Goal: Book appointment/travel/reservation: Book appointment/travel/reservation

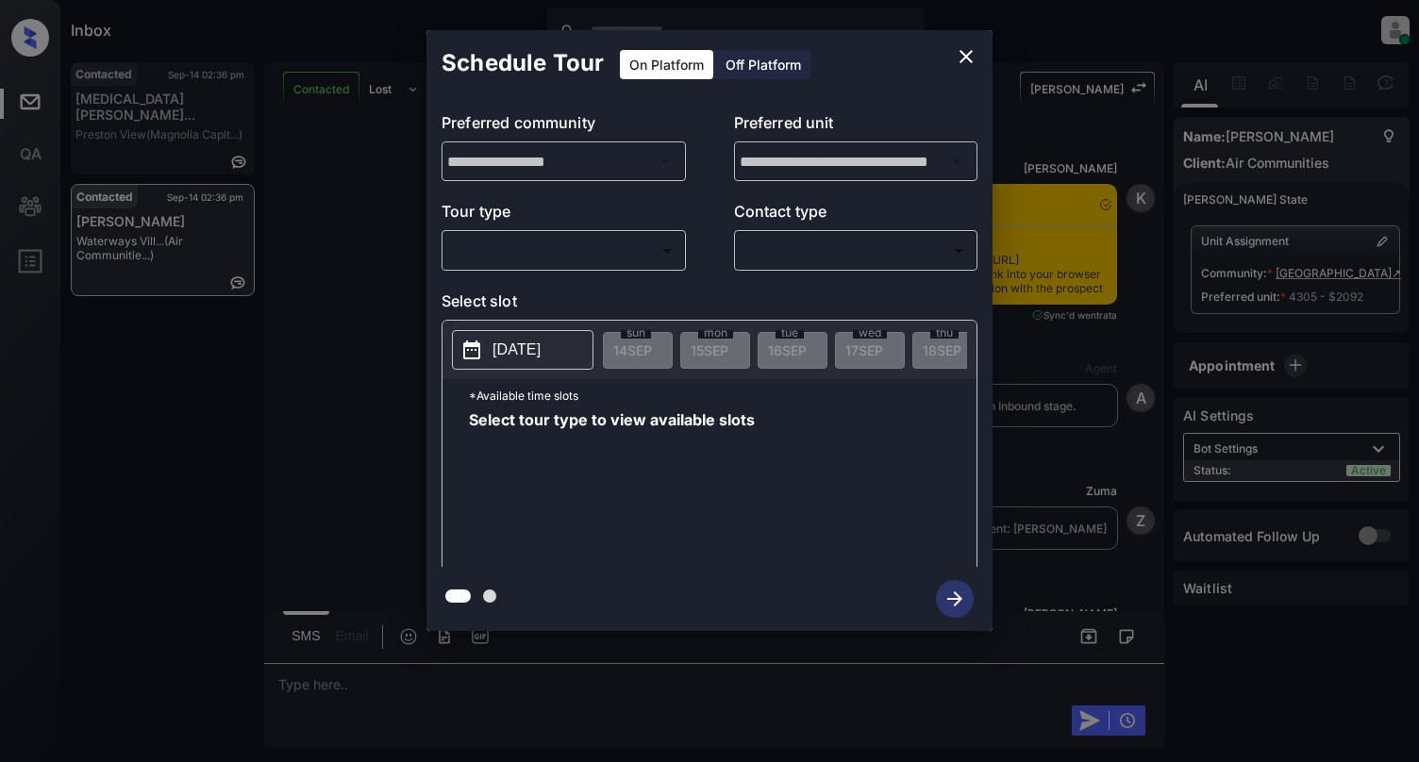
scroll to position [2782, 0]
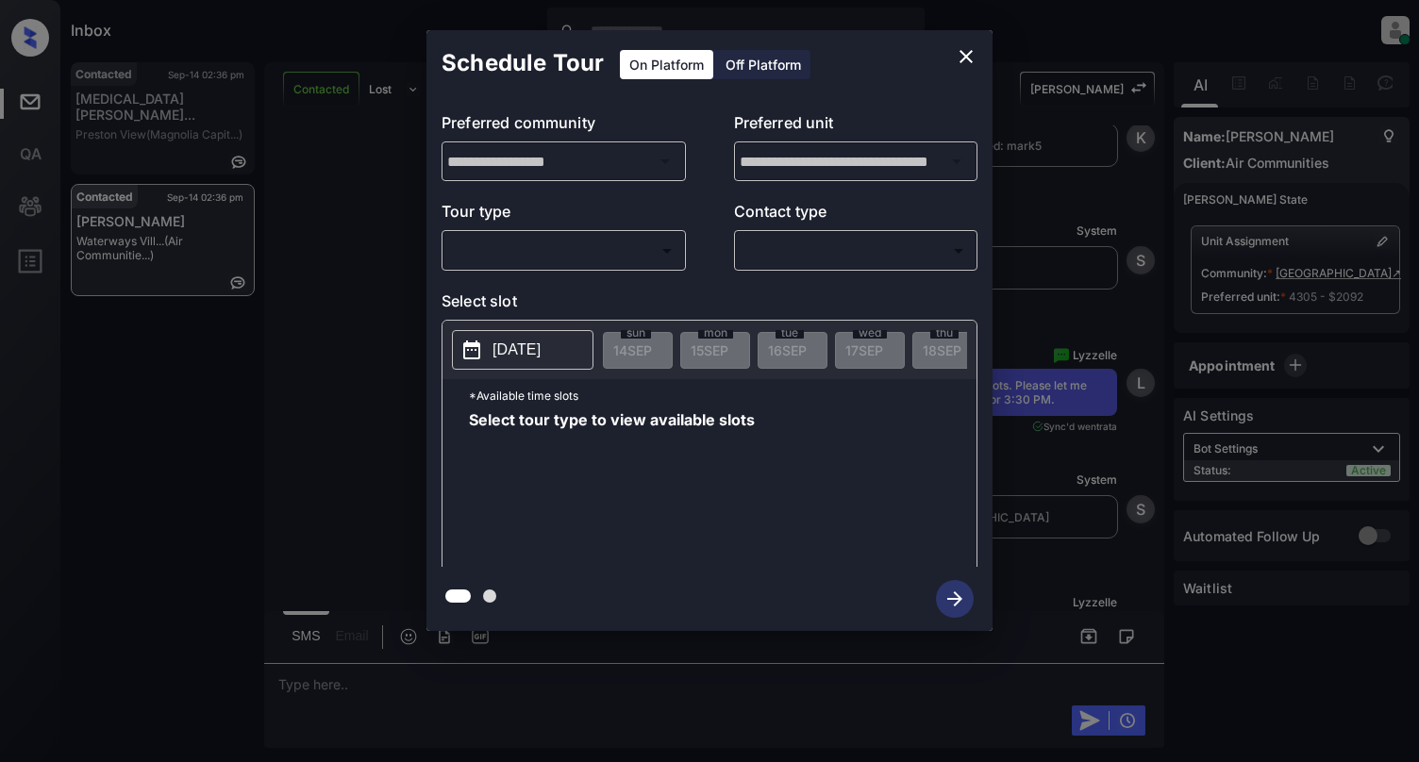
click at [590, 265] on body "Inbox [PERSON_NAME] Online Set yourself offline Set yourself on break Profile S…" at bounding box center [709, 381] width 1419 height 762
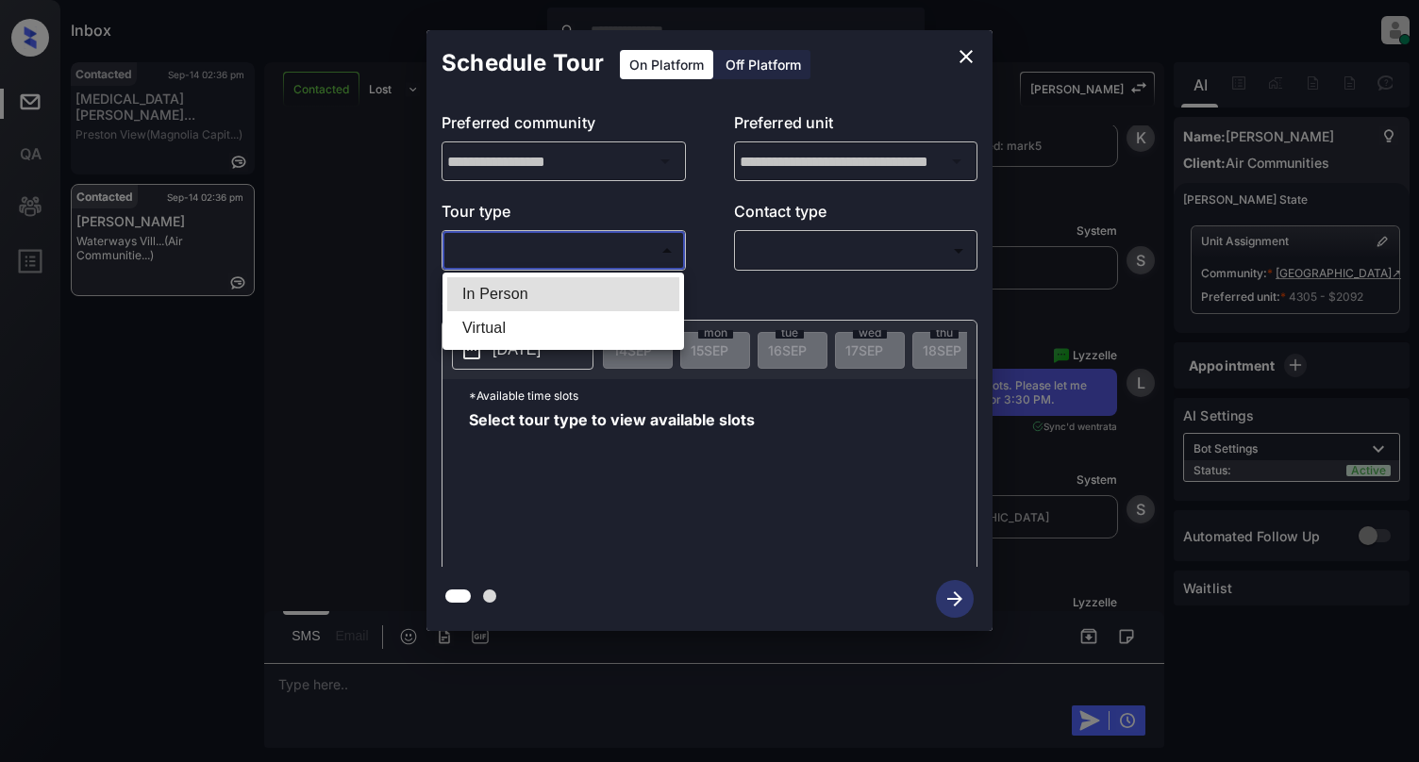
click at [577, 319] on li "Virtual" at bounding box center [563, 328] width 232 height 34
type input "*******"
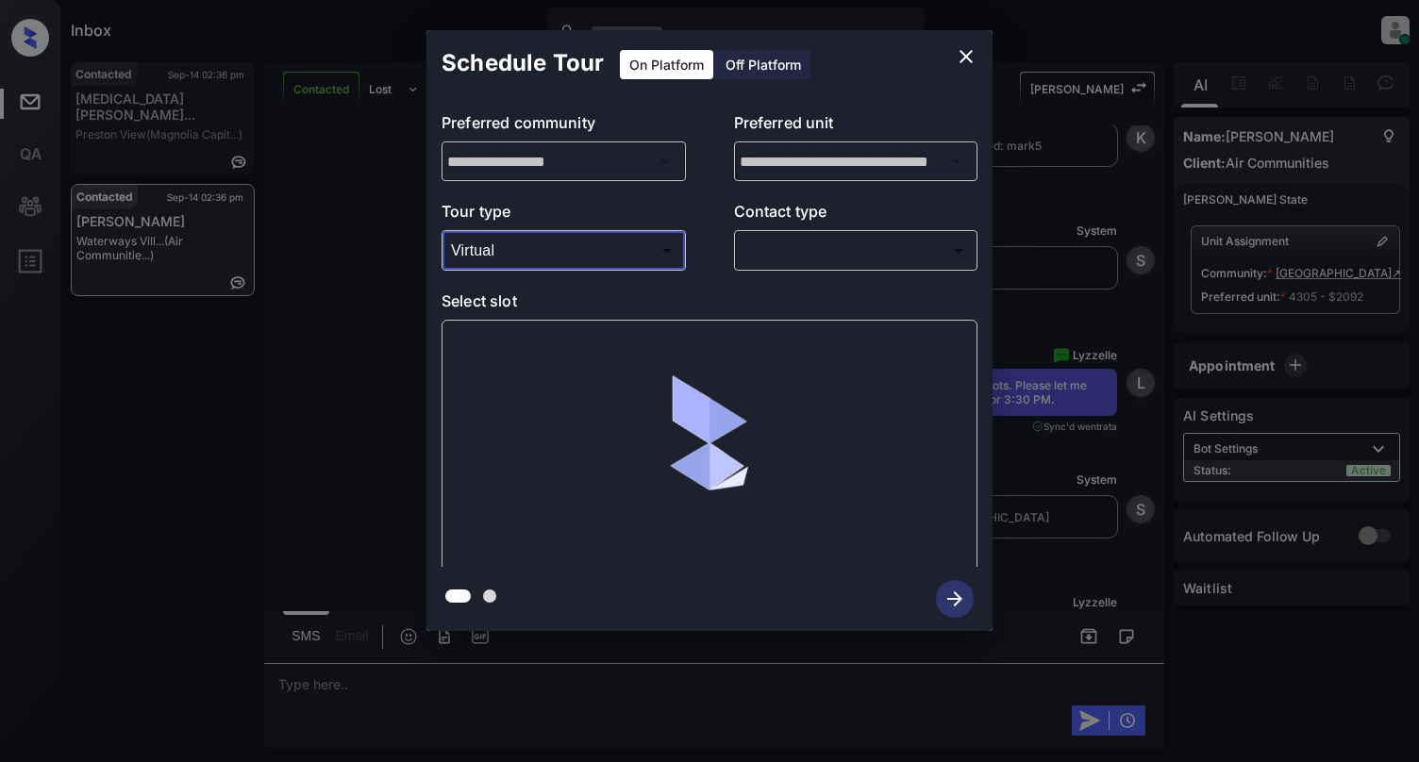
click at [930, 253] on body "Inbox [PERSON_NAME] Online Set yourself offline Set yourself on break Profile S…" at bounding box center [709, 381] width 1419 height 762
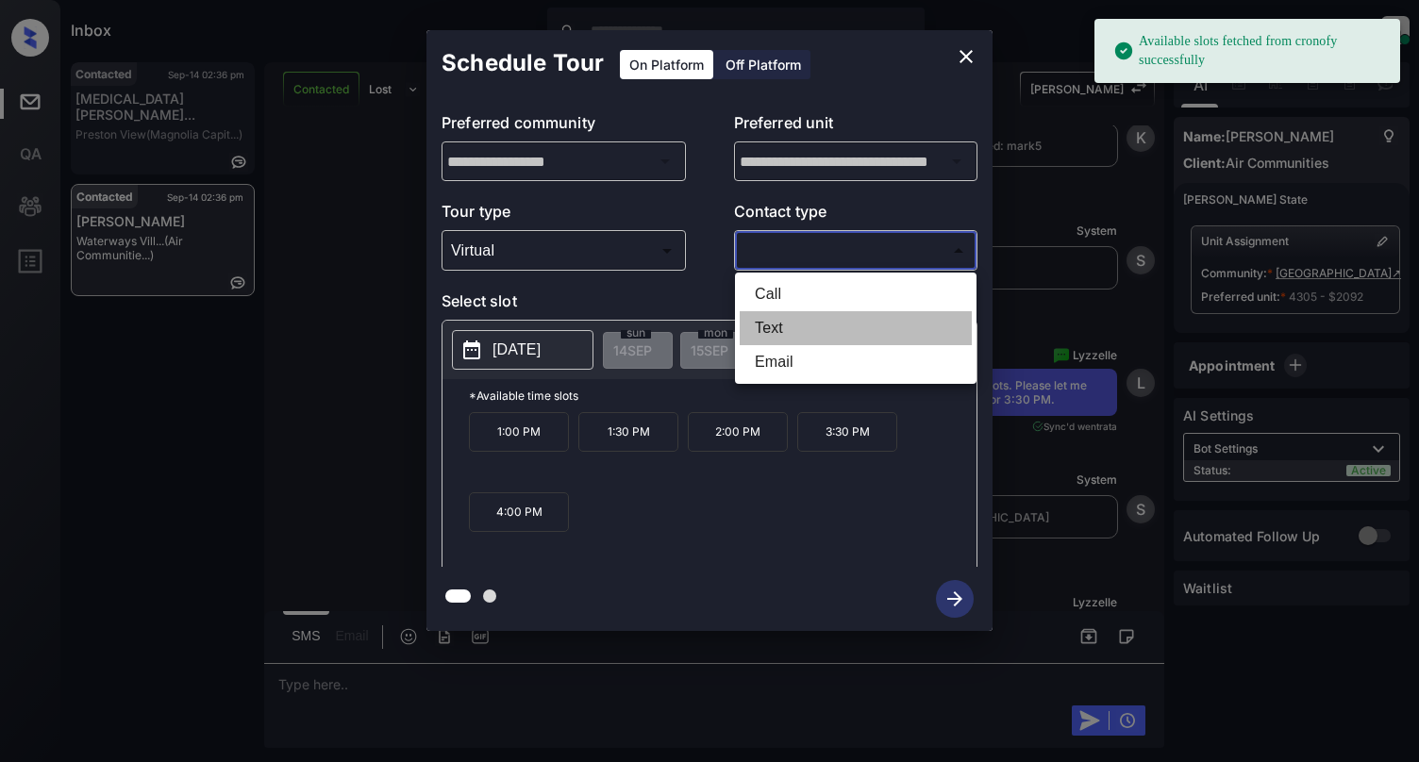
drag, startPoint x: 781, startPoint y: 334, endPoint x: 792, endPoint y: 341, distance: 13.1
click at [792, 341] on li "Text" at bounding box center [856, 328] width 232 height 34
type input "****"
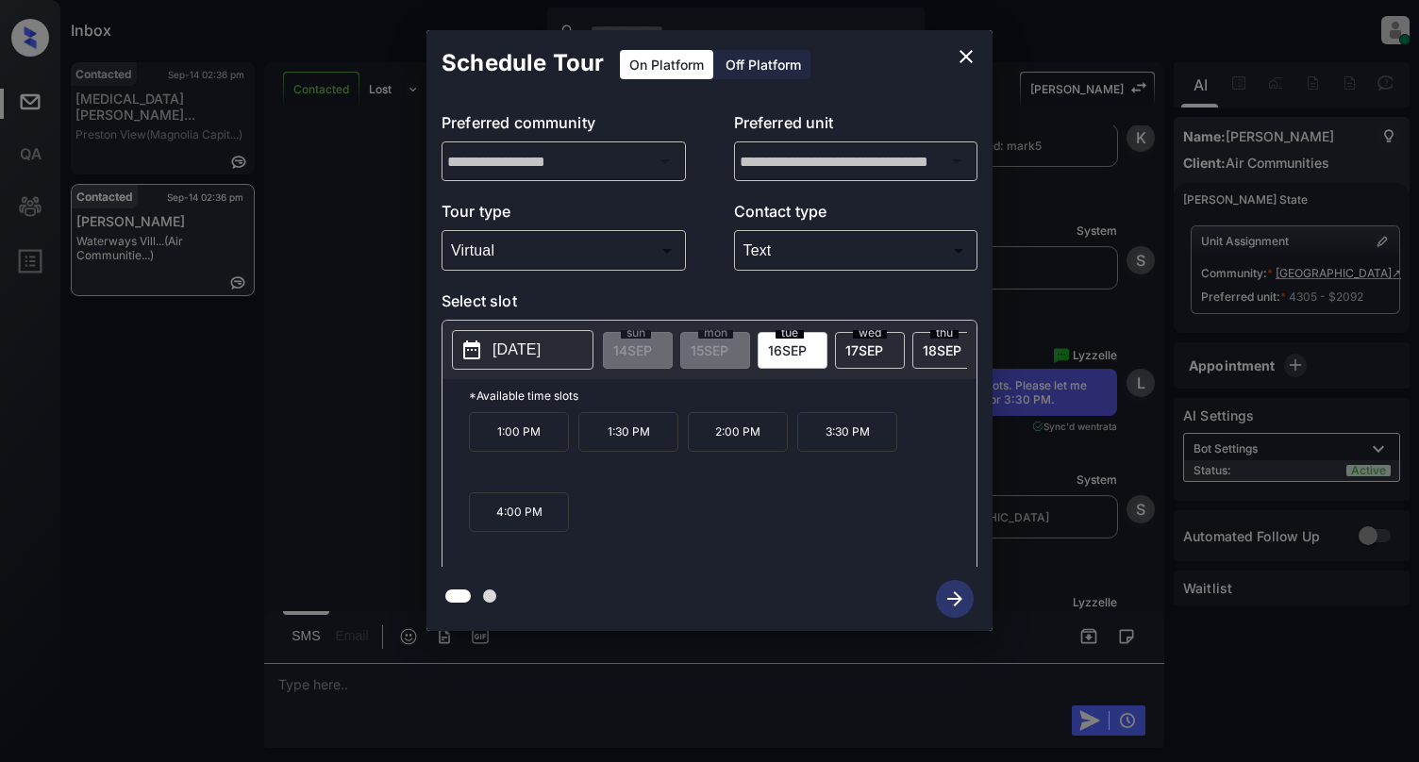
click at [494, 351] on button "[DATE]" at bounding box center [523, 350] width 142 height 40
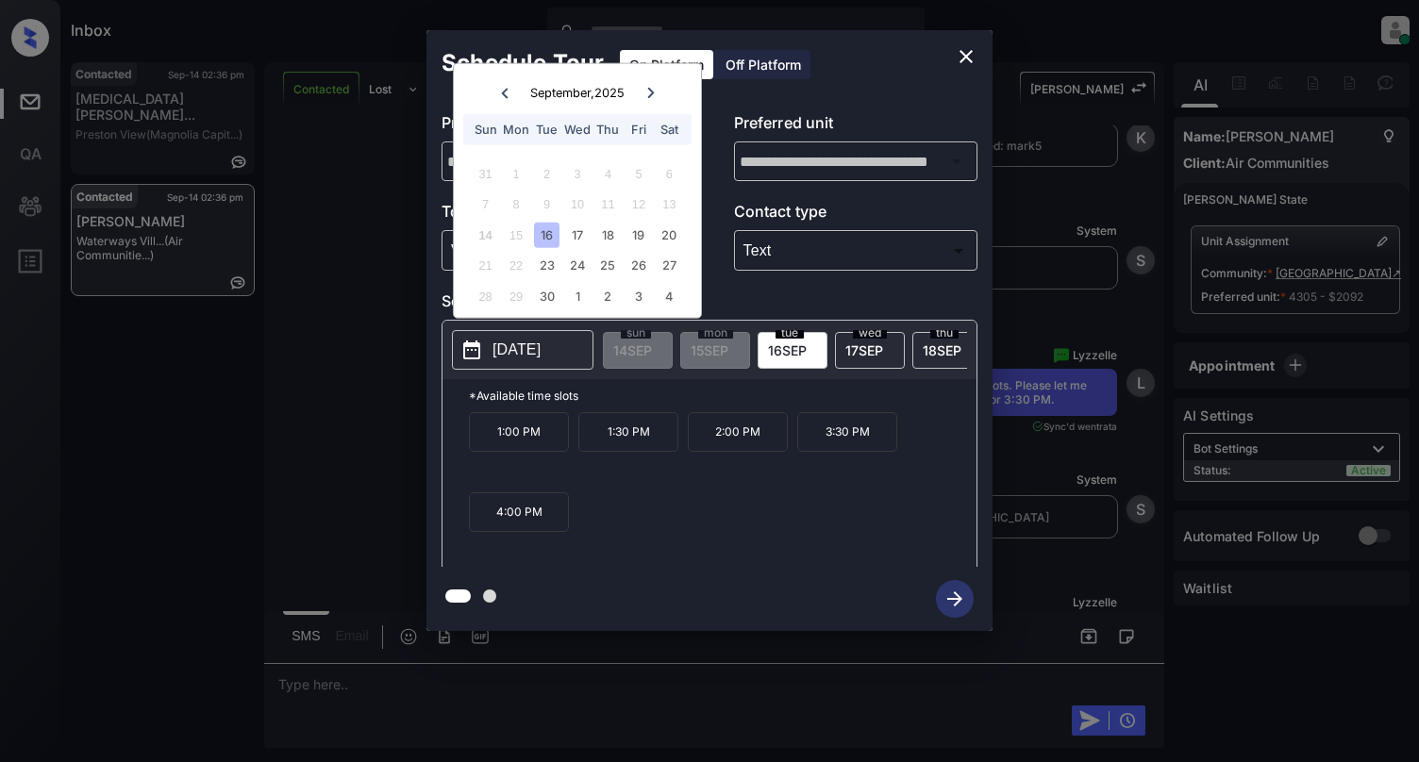
click at [982, 61] on button "close" at bounding box center [966, 57] width 38 height 38
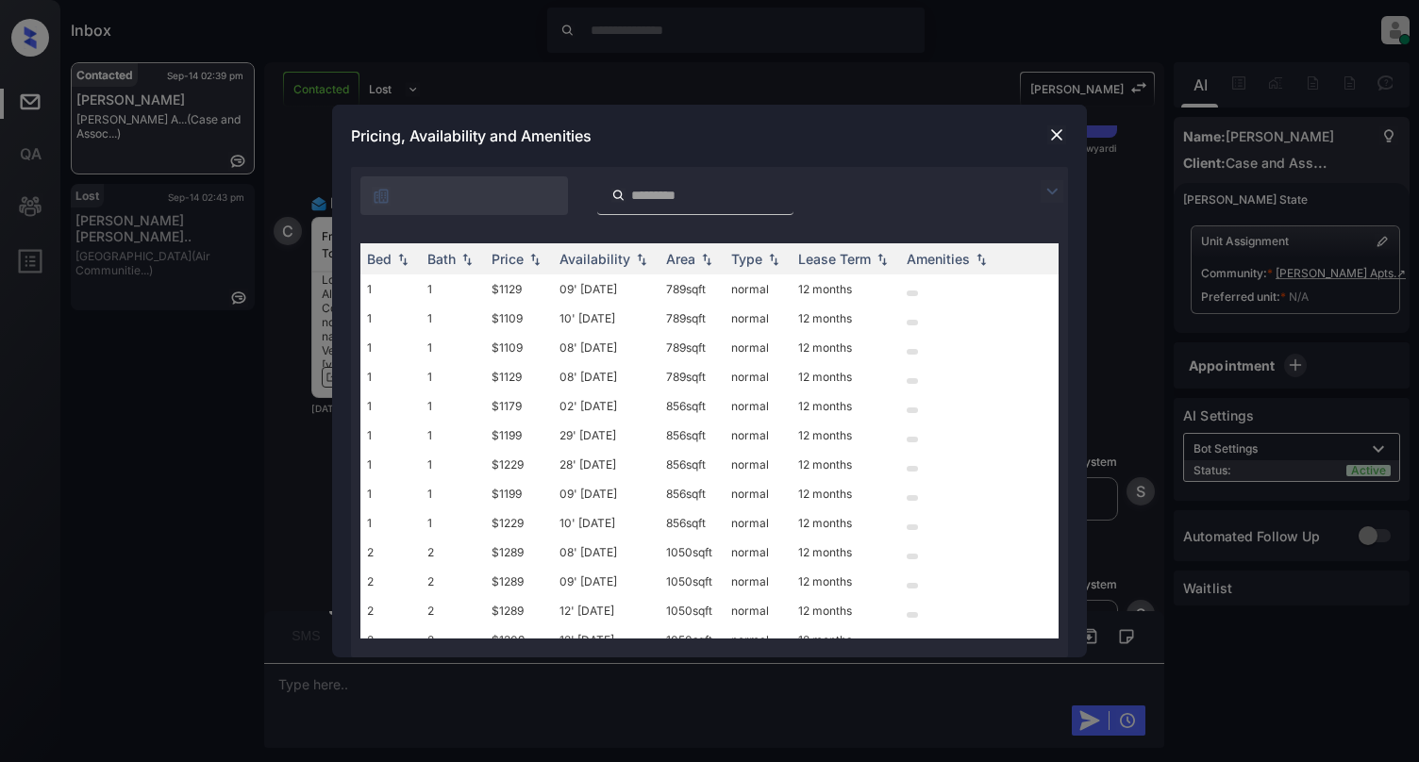
scroll to position [0, 121]
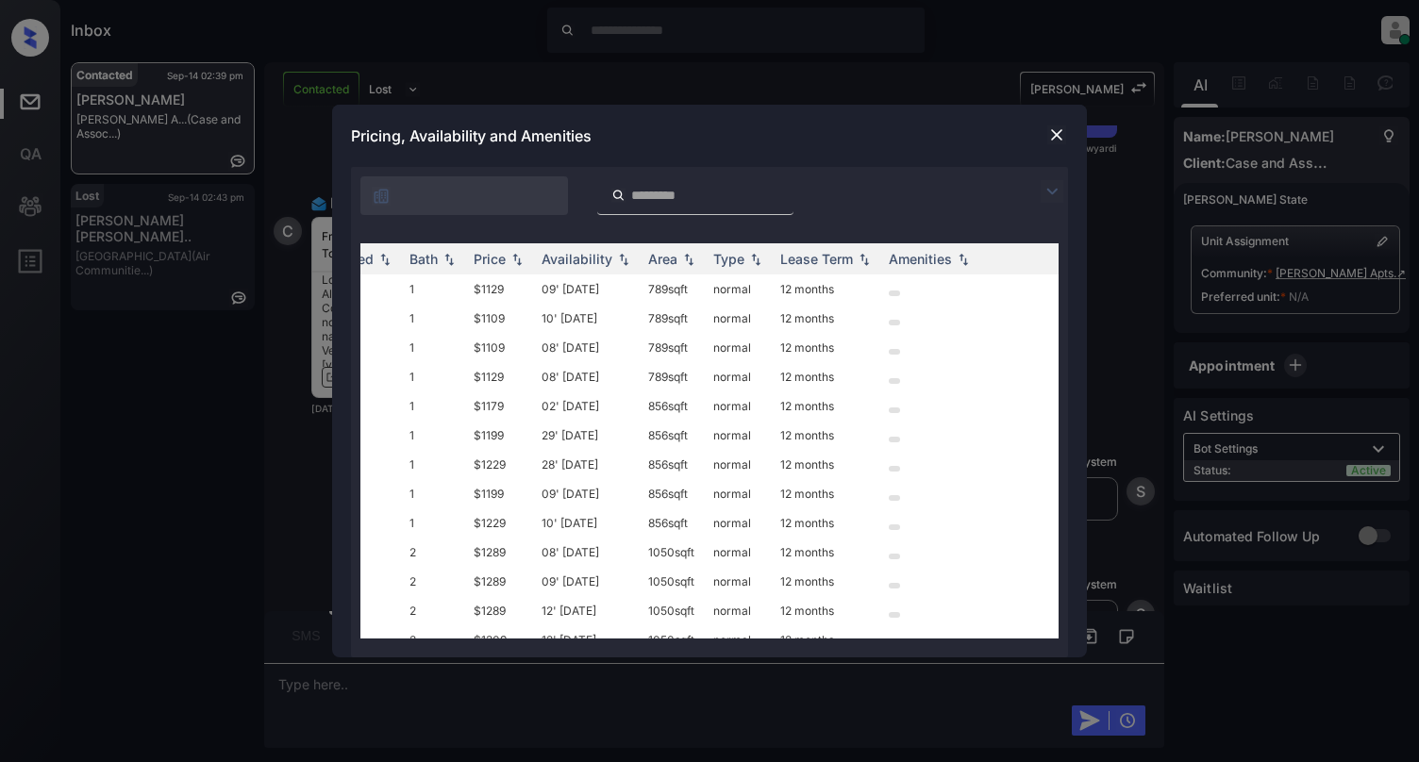
click at [1058, 134] on img at bounding box center [1056, 134] width 19 height 19
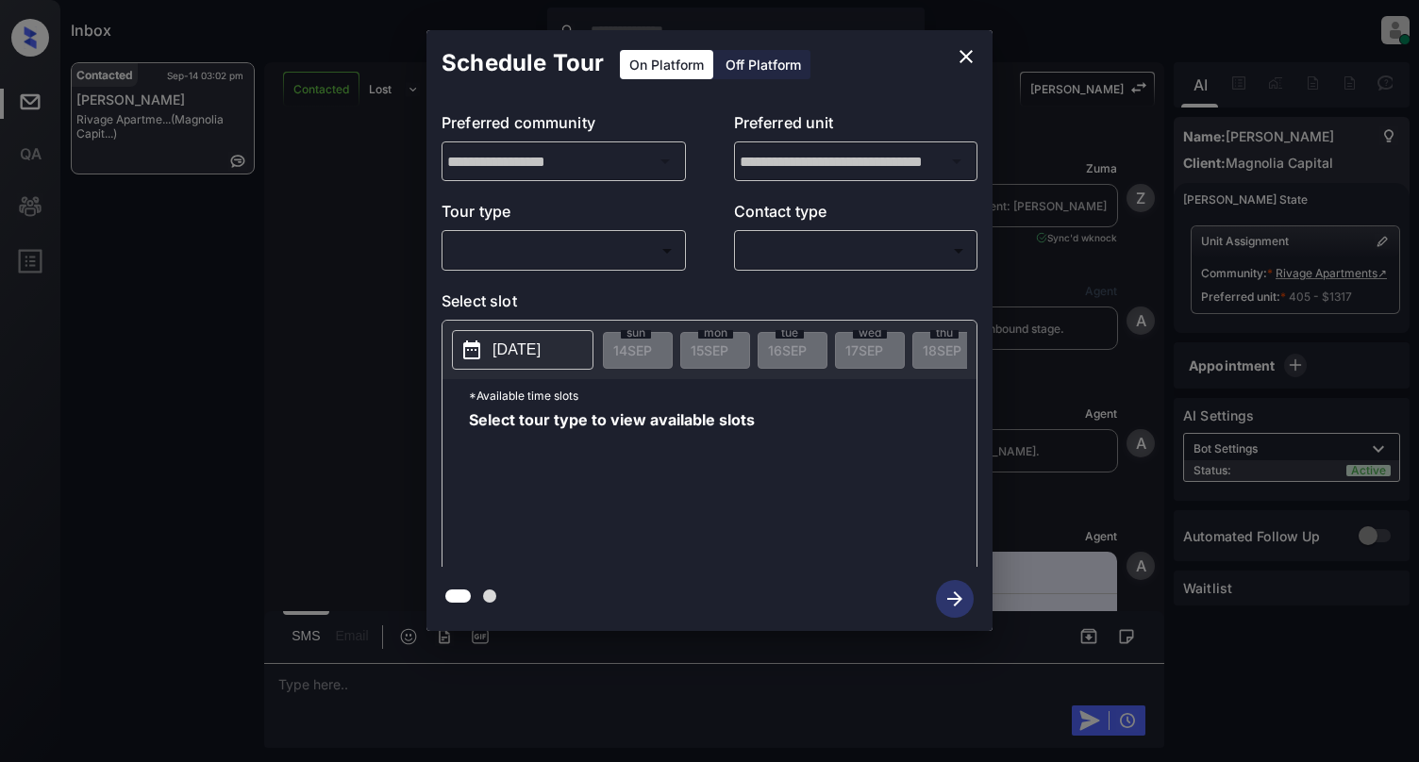
scroll to position [2930, 0]
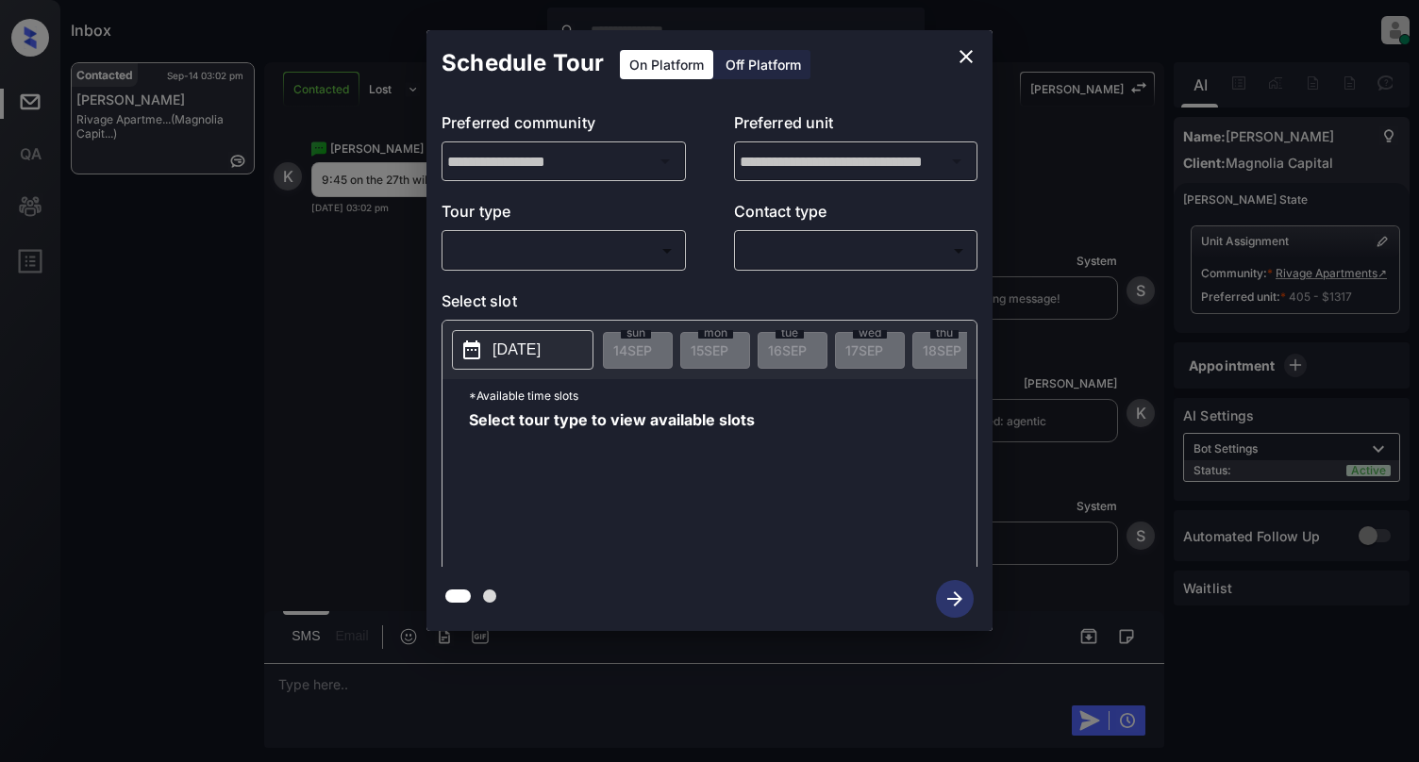
click at [507, 255] on body "Inbox Cynthia Montañez Online Set yourself offline Set yourself on break Profil…" at bounding box center [709, 381] width 1419 height 762
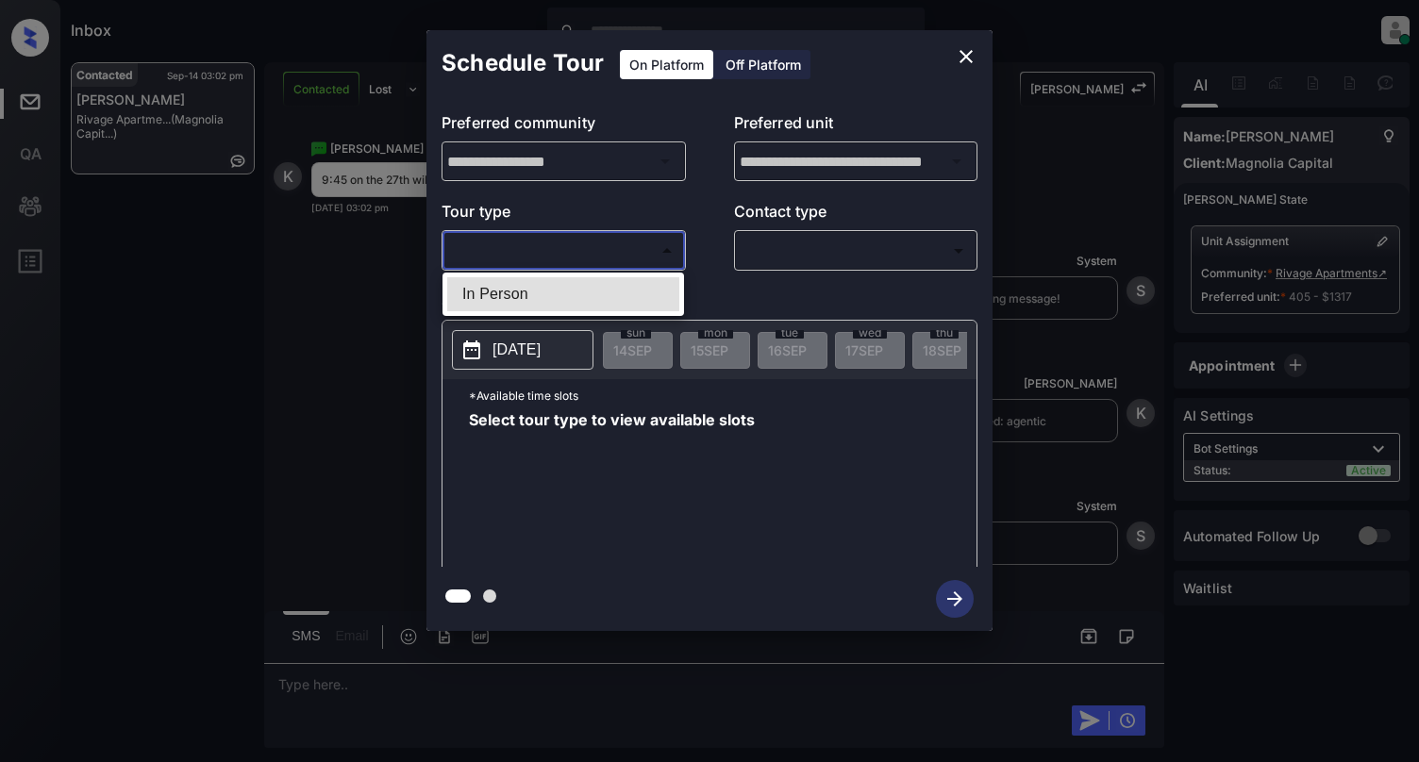
click at [555, 303] on li "In Person" at bounding box center [563, 294] width 232 height 34
type input "********"
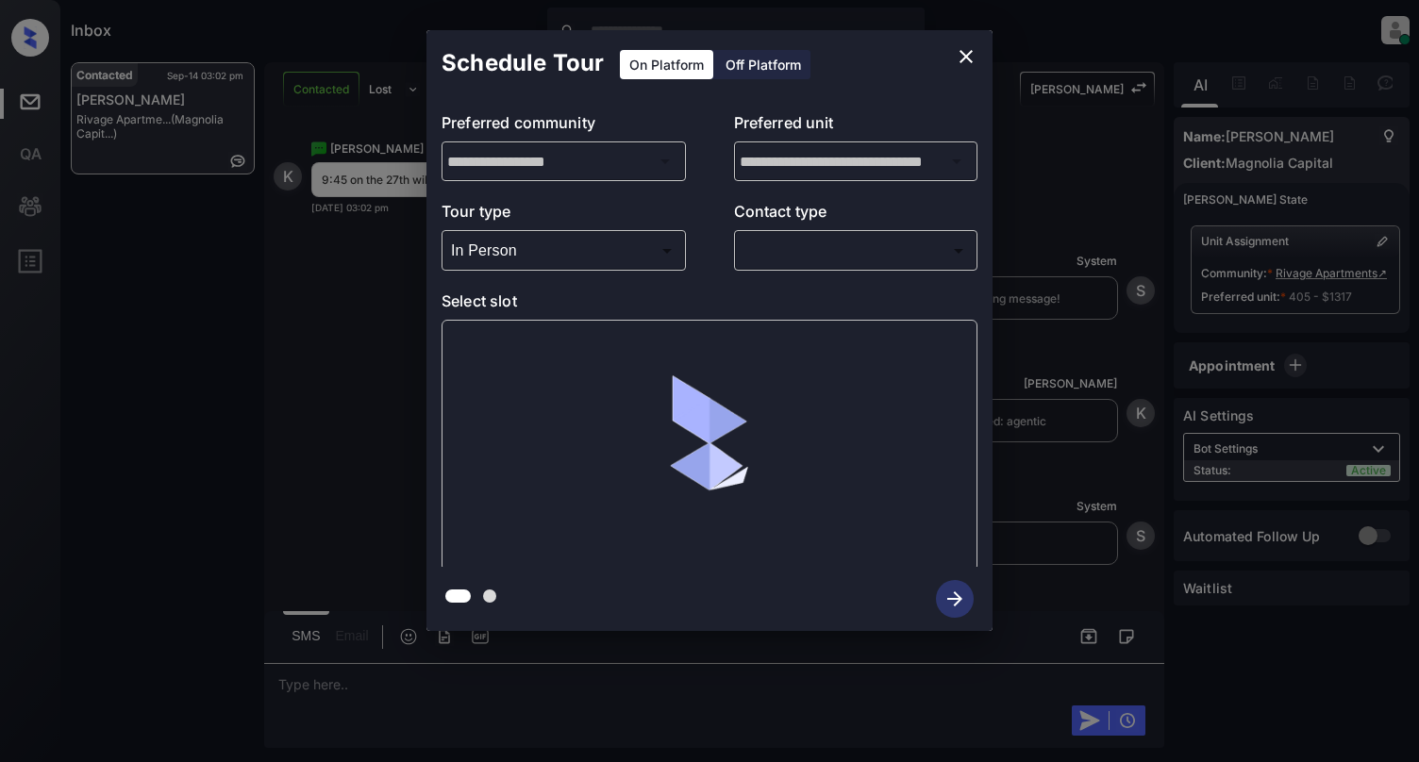
click at [866, 234] on div "​ ​" at bounding box center [856, 250] width 244 height 41
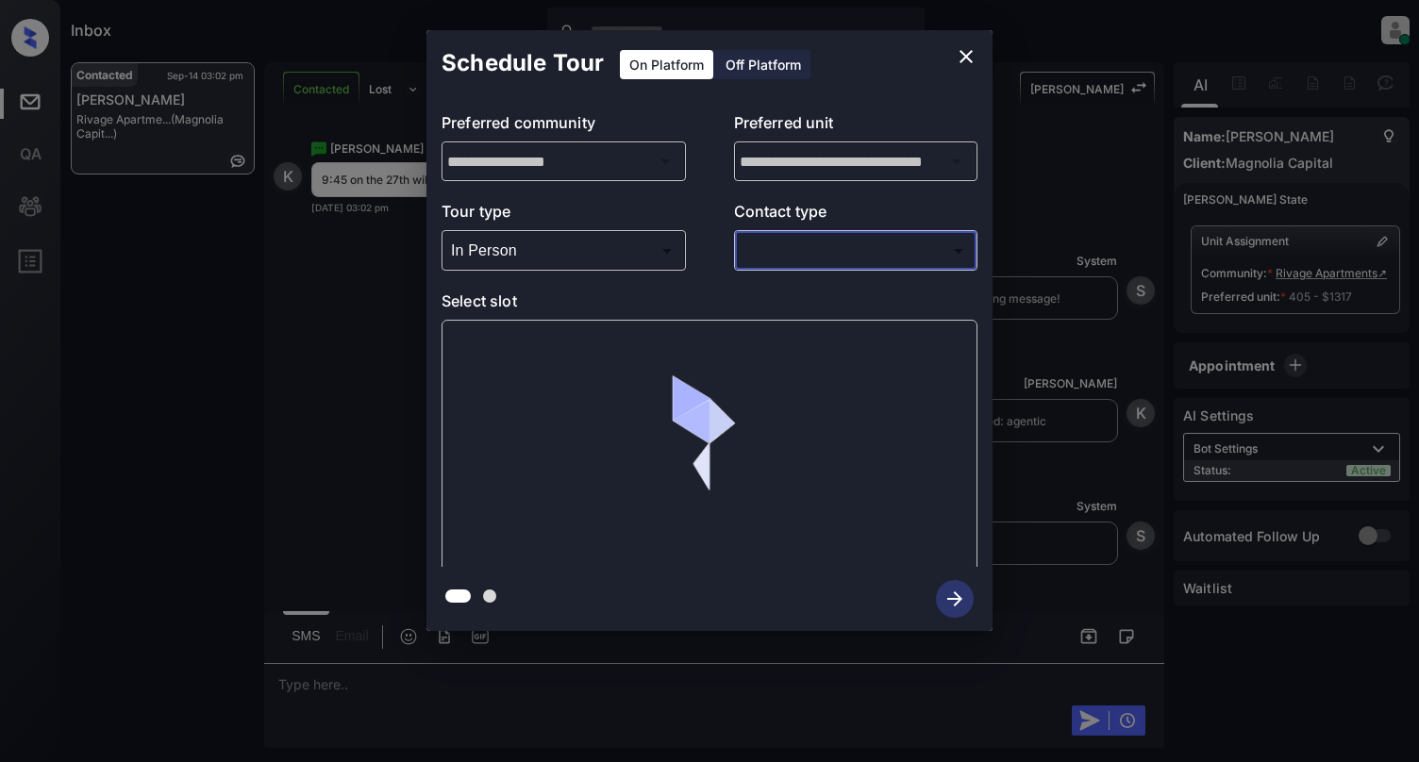
click at [860, 254] on body "Inbox Cynthia Montañez Online Set yourself offline Set yourself on break Profil…" at bounding box center [709, 381] width 1419 height 762
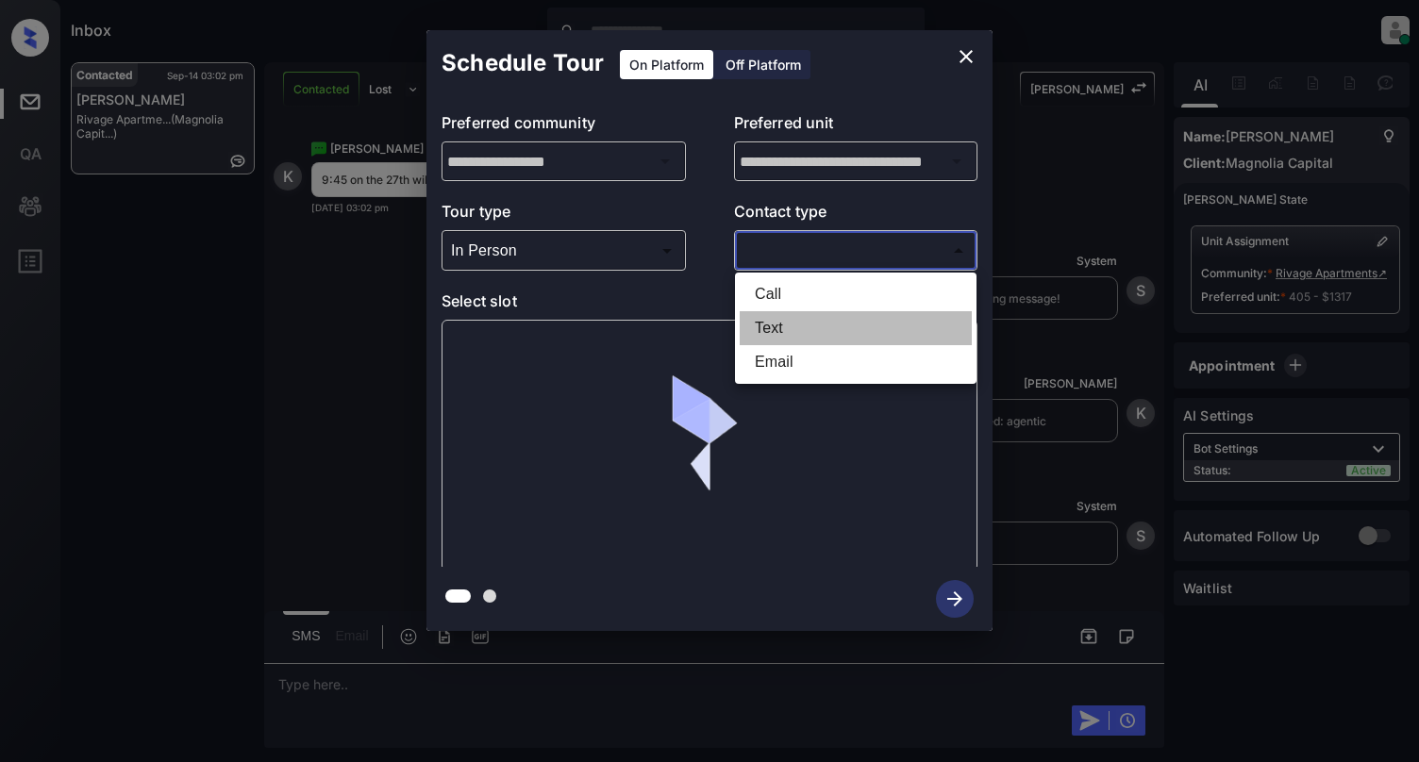
click at [777, 325] on li "Text" at bounding box center [856, 328] width 232 height 34
type input "****"
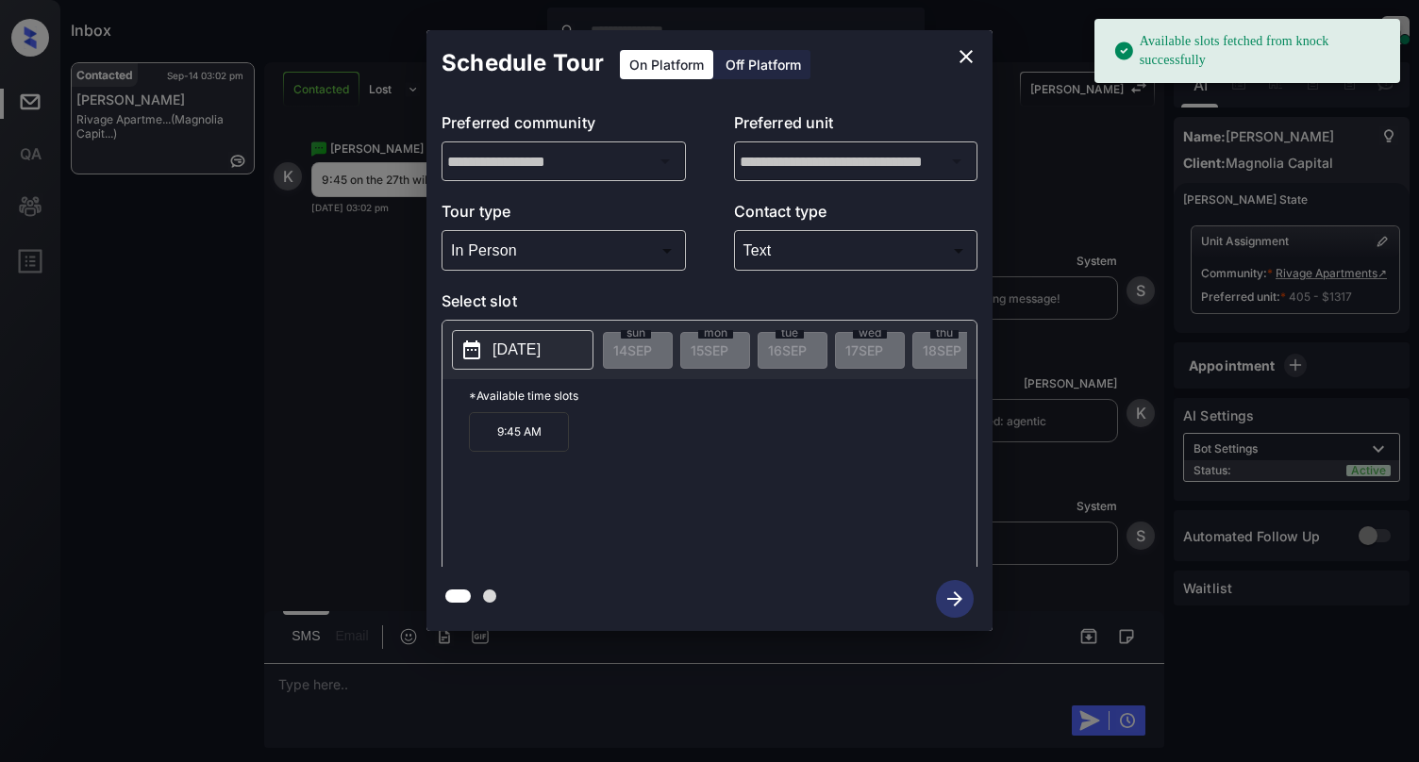
click at [498, 349] on p "2025-09-24" at bounding box center [516, 350] width 48 height 23
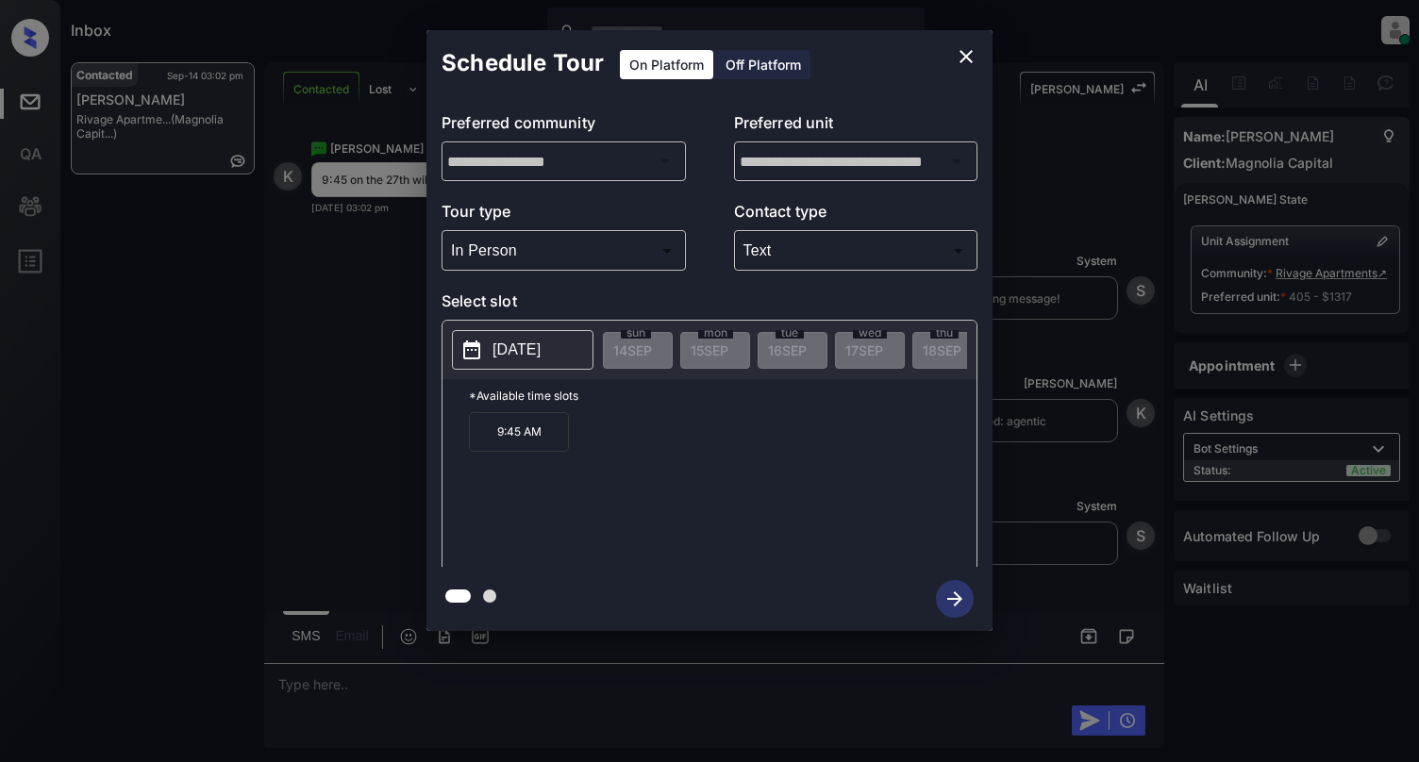
click at [645, 404] on p "*Available time slots" at bounding box center [723, 395] width 508 height 33
click at [541, 356] on p "2025-09-24" at bounding box center [516, 350] width 48 height 23
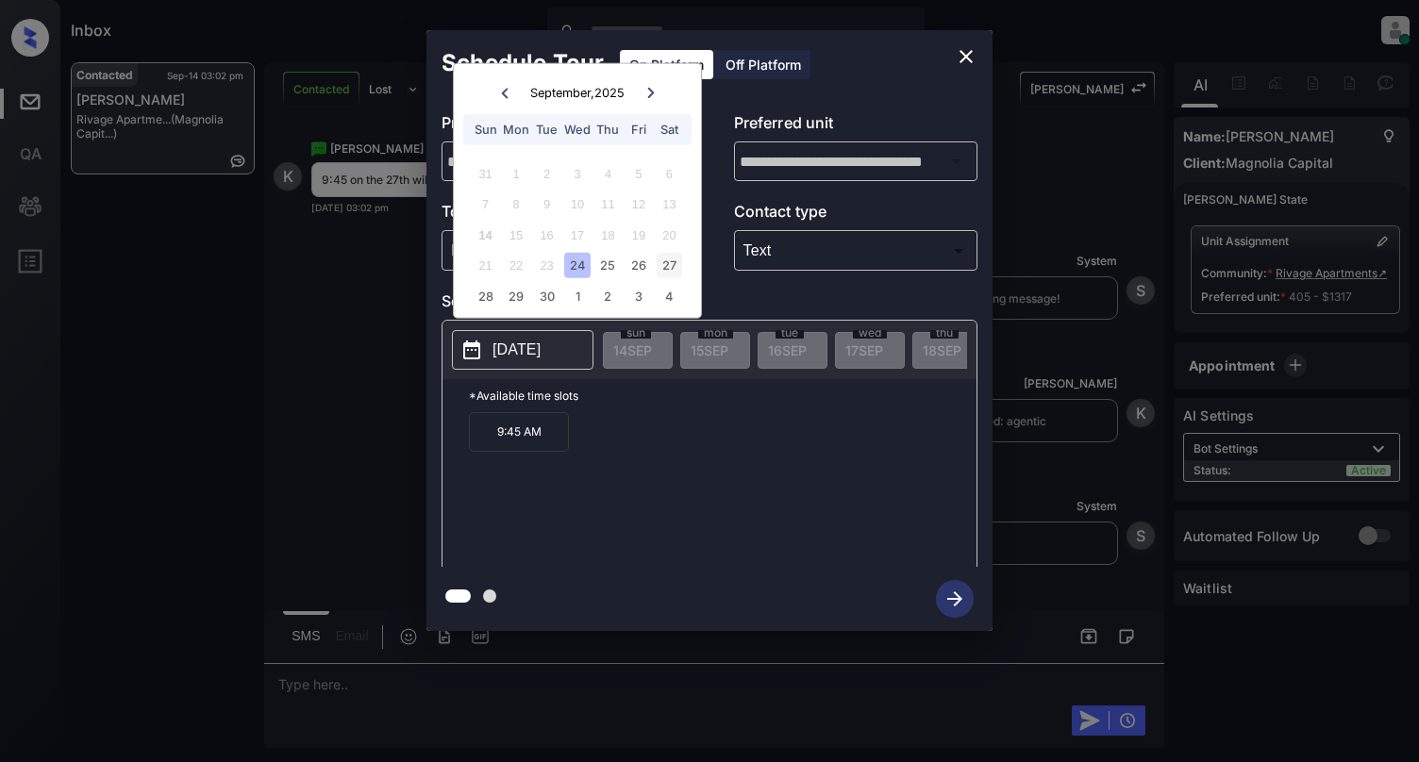
click at [672, 265] on div "27" at bounding box center [669, 265] width 25 height 25
click at [522, 449] on p "9:45 AM" at bounding box center [519, 432] width 100 height 40
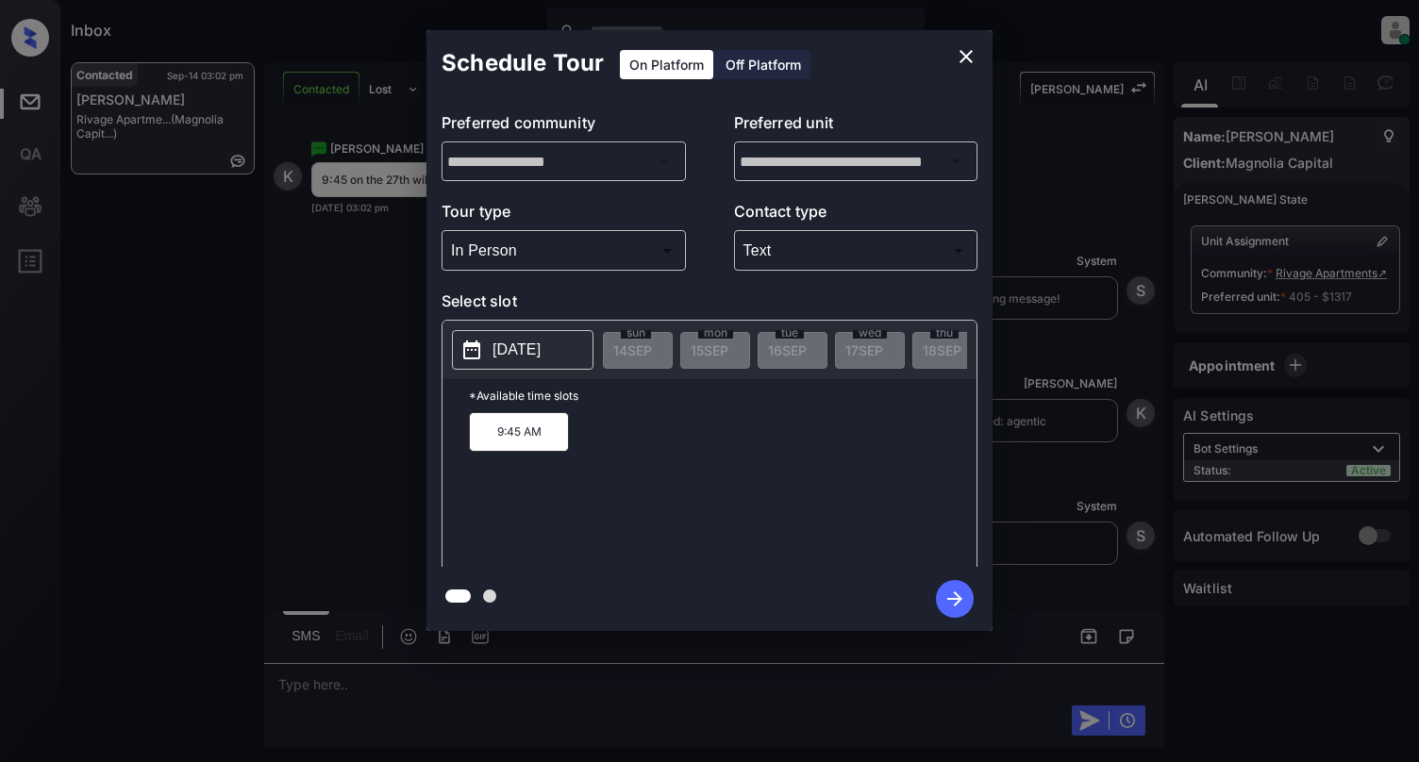
click at [949, 604] on icon "button" at bounding box center [955, 599] width 38 height 38
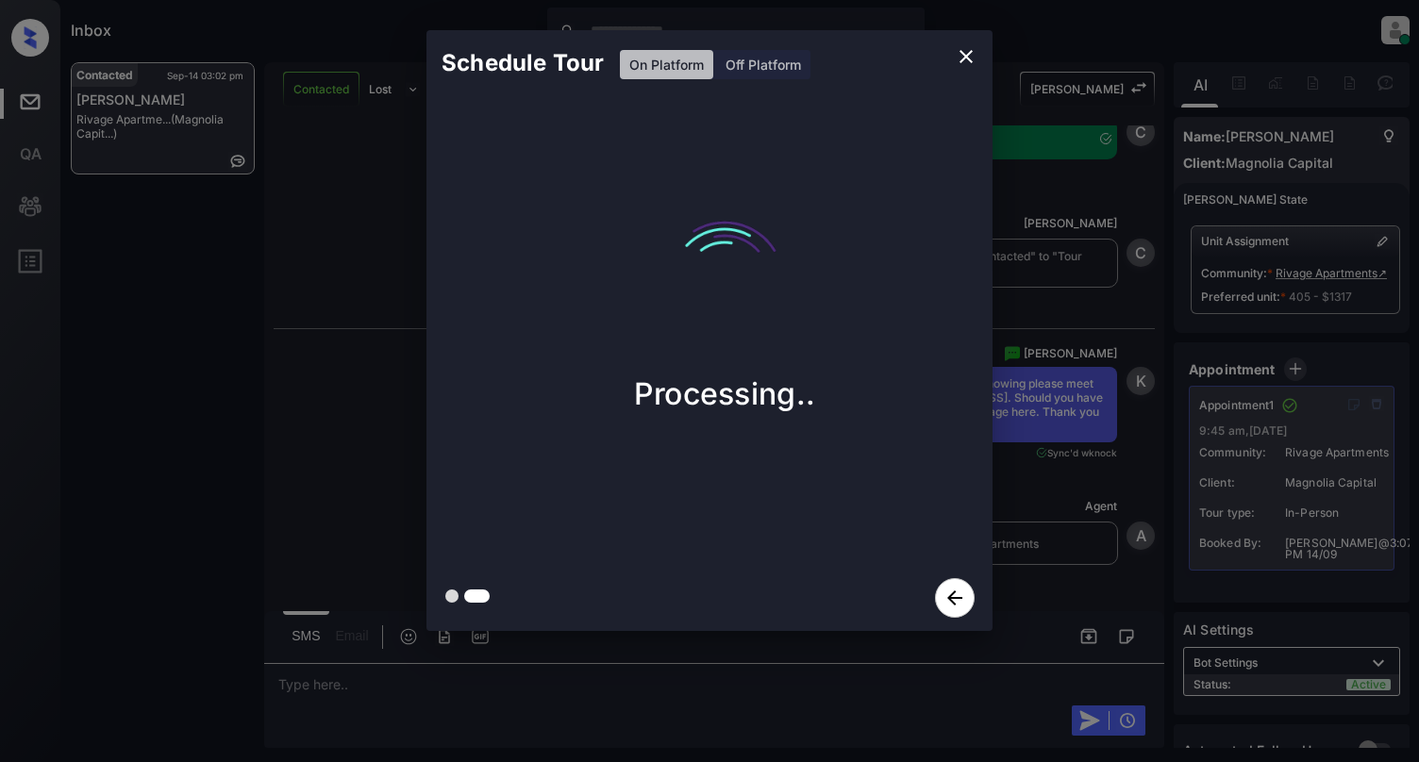
scroll to position [3456, 0]
click at [964, 62] on icon "close" at bounding box center [966, 56] width 23 height 23
